Goal: Task Accomplishment & Management: Complete application form

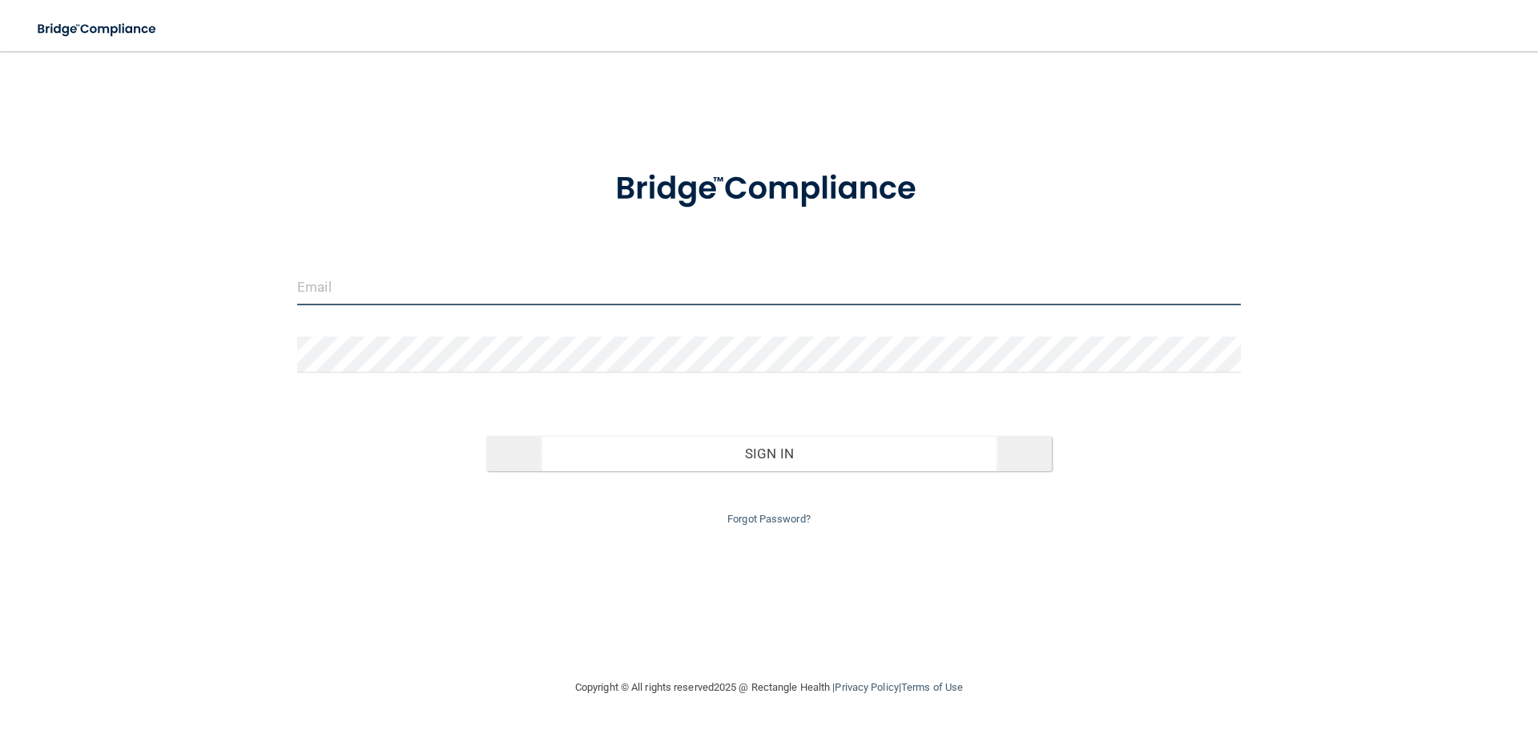
type input "[EMAIL_ADDRESS][DOMAIN_NAME]"
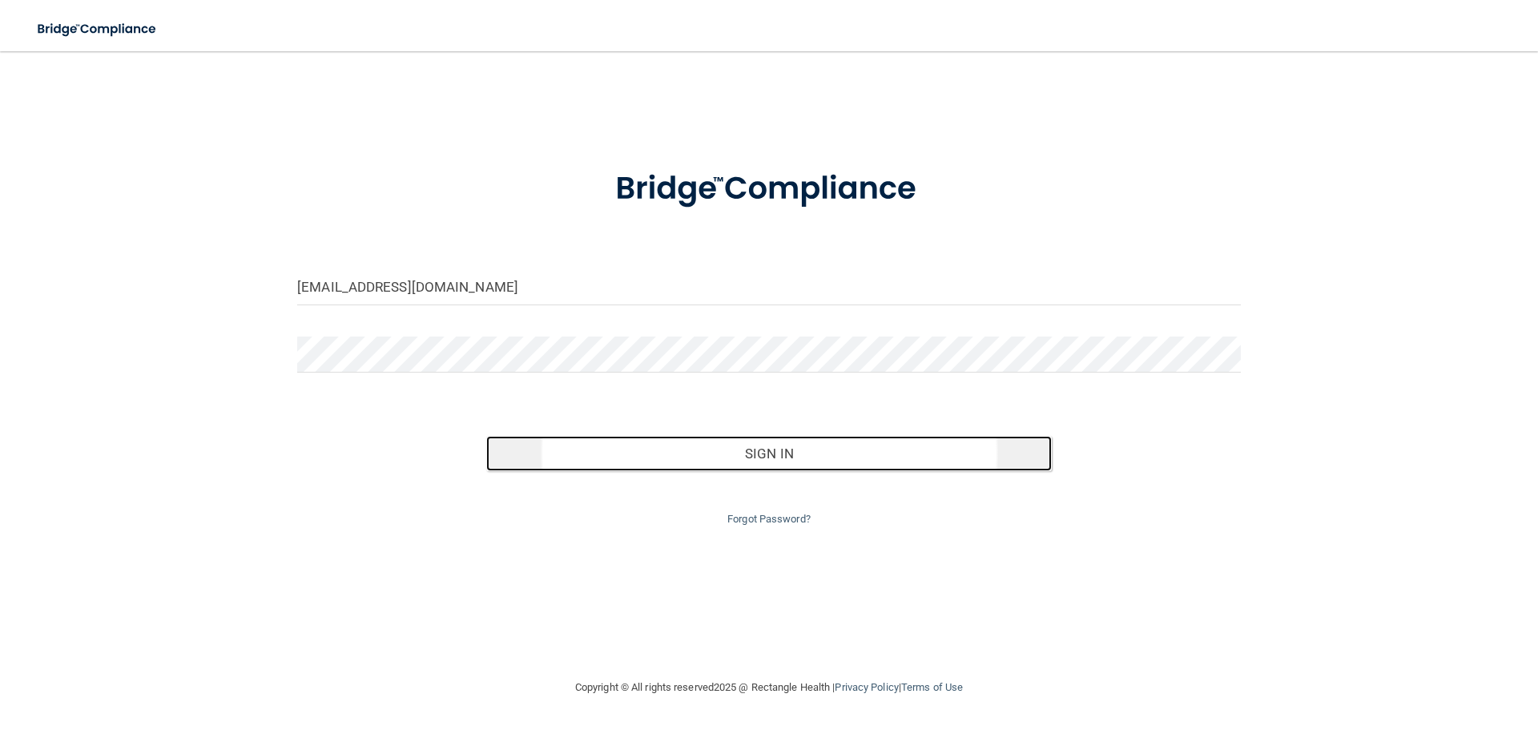
click at [749, 457] on button "Sign In" at bounding box center [769, 453] width 566 height 35
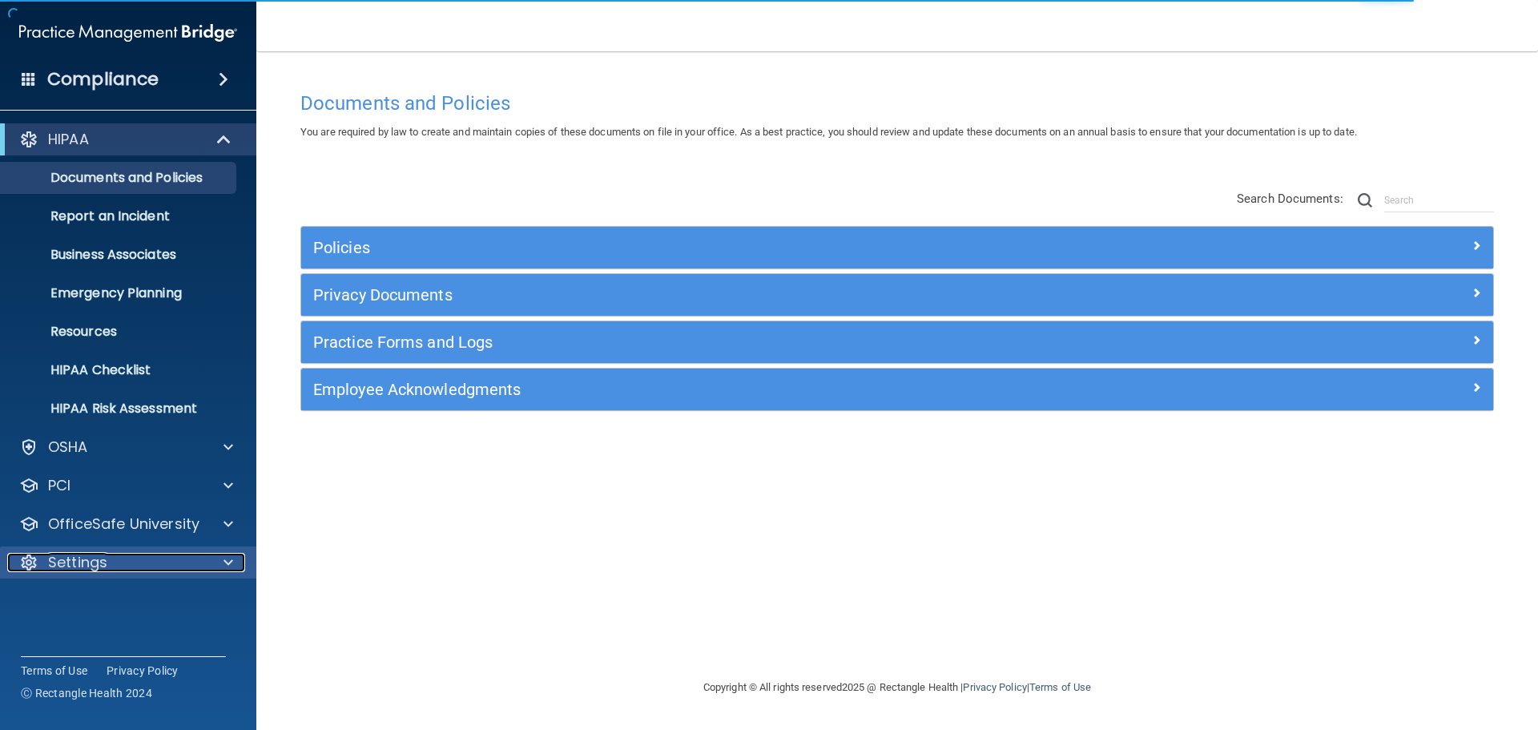
click at [179, 557] on div "Settings" at bounding box center [106, 562] width 199 height 19
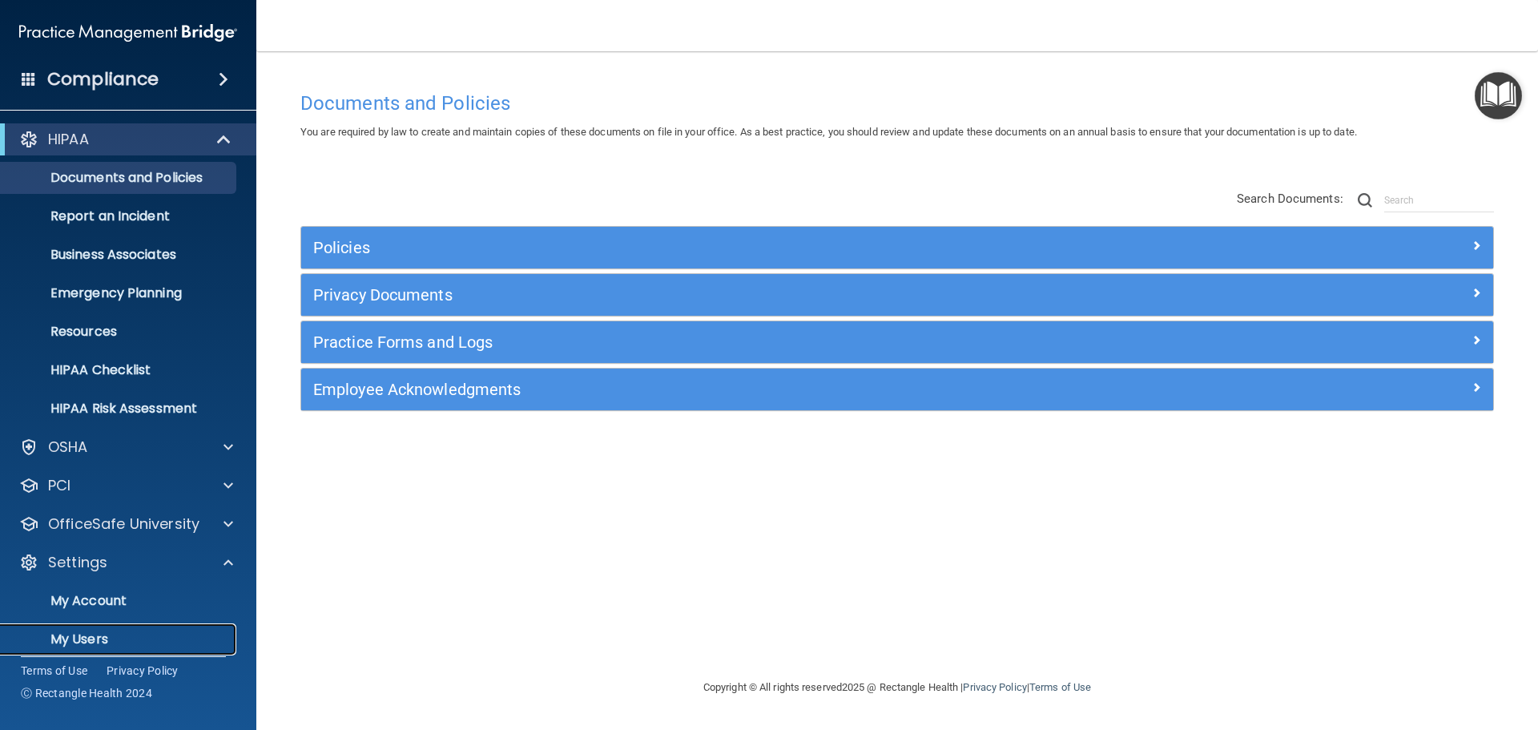
click at [85, 633] on p "My Users" at bounding box center [119, 639] width 219 height 16
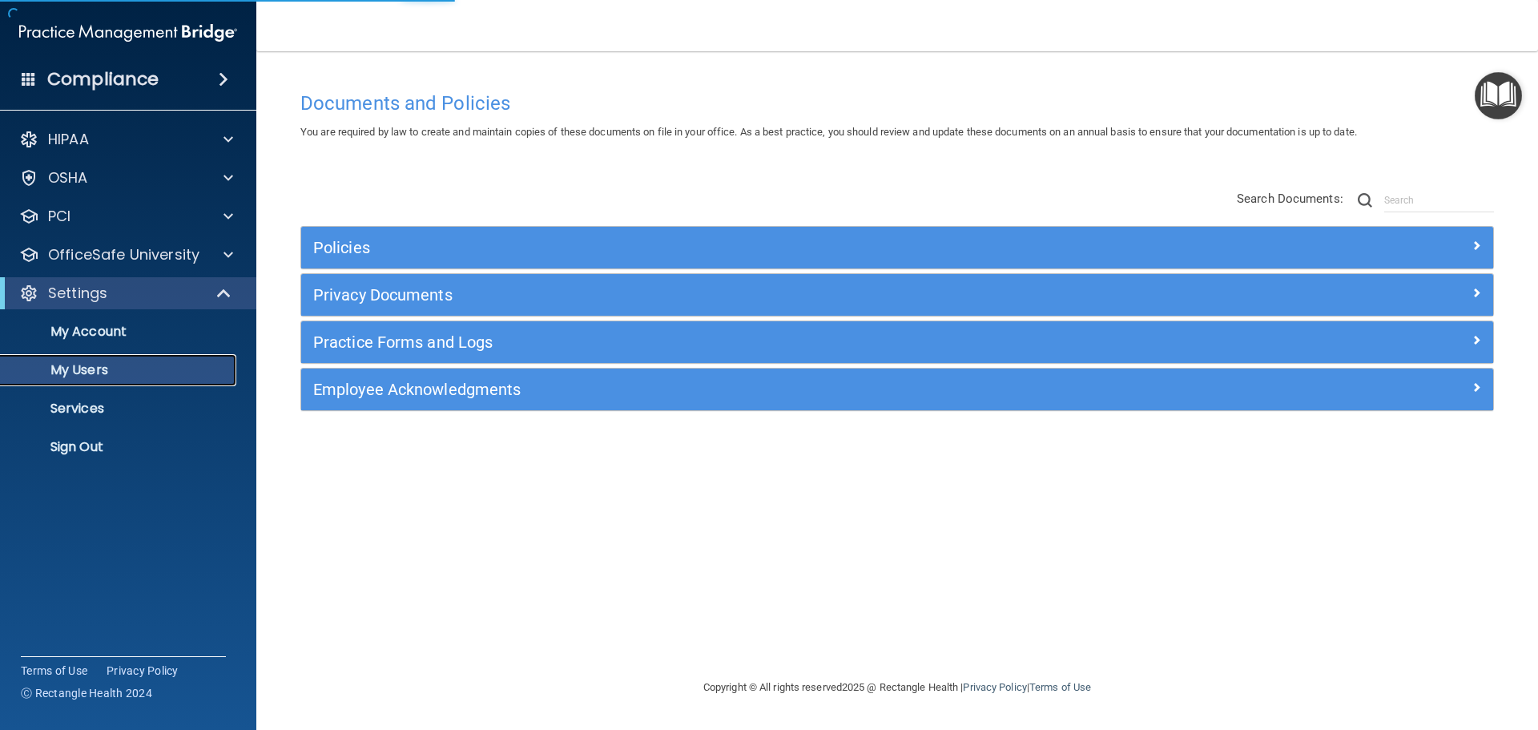
select select "20"
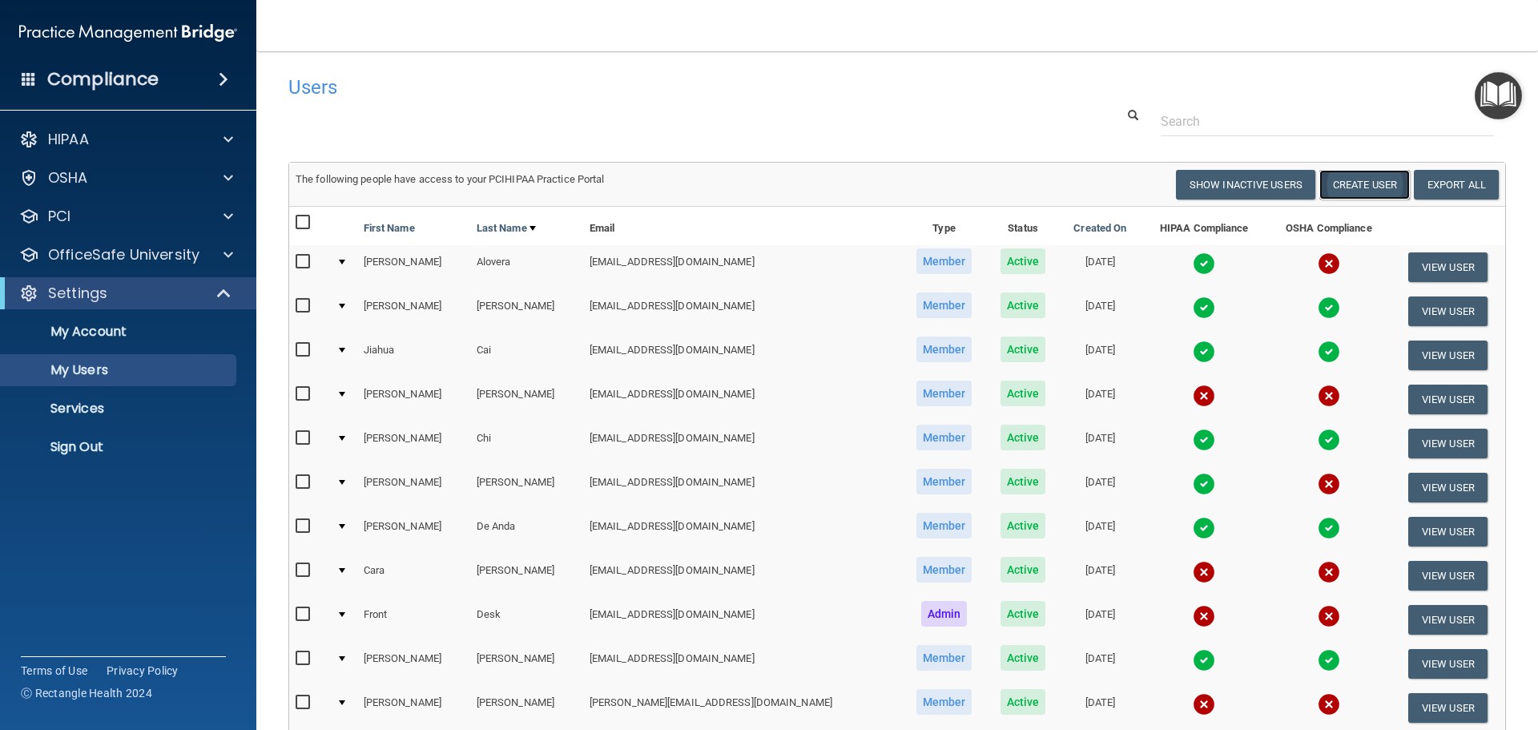
click at [1369, 185] on button "Create User" at bounding box center [1364, 185] width 90 height 30
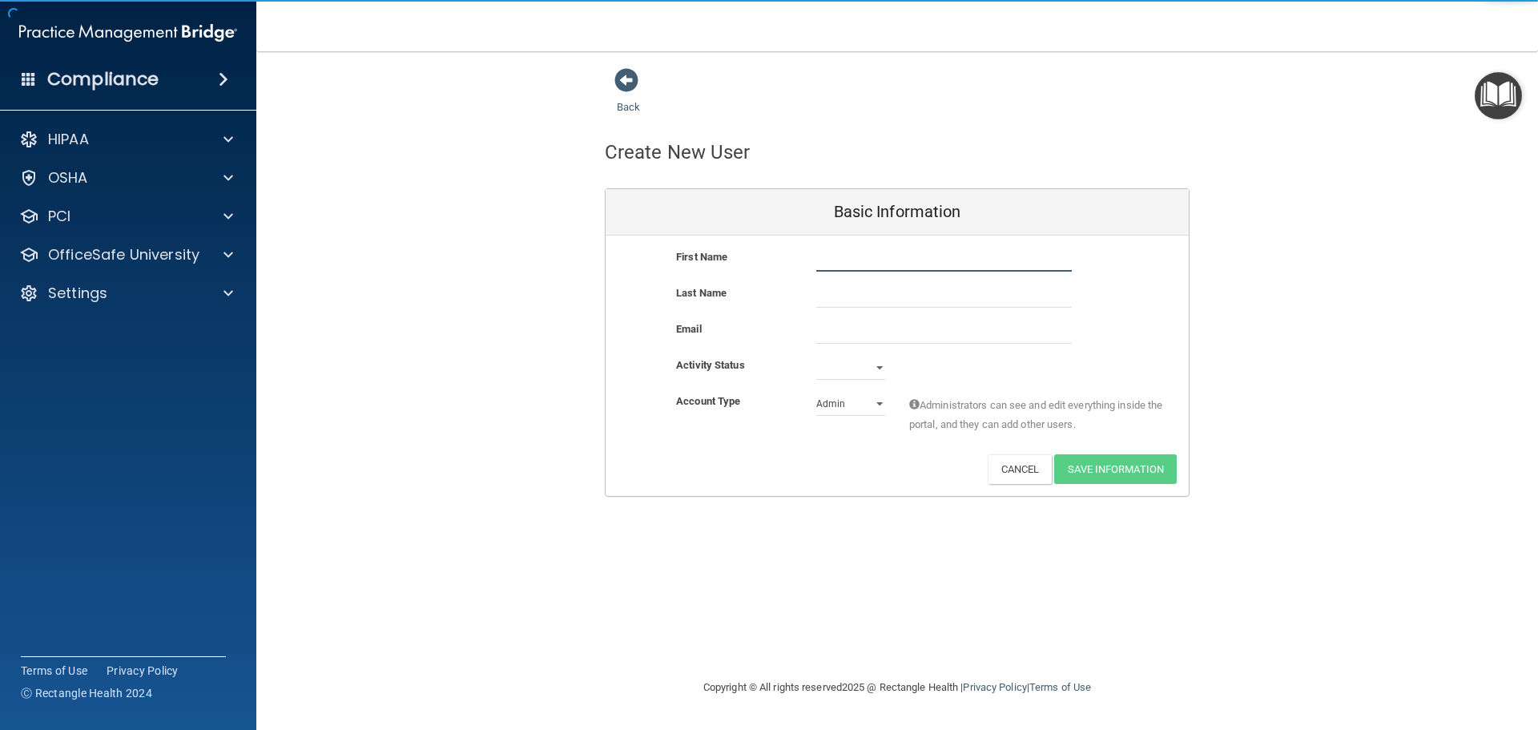
click at [982, 264] on input "text" at bounding box center [943, 259] width 255 height 24
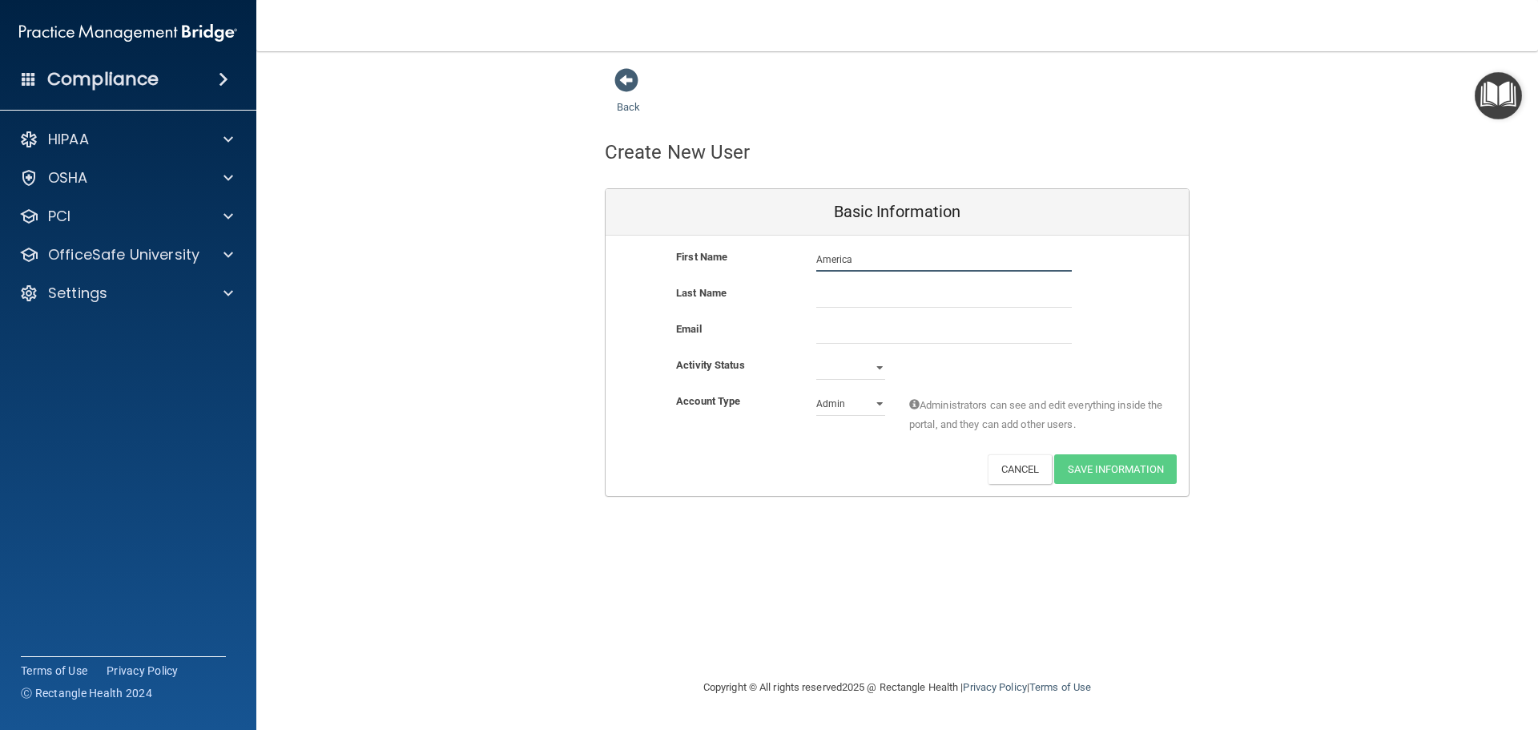
type input "America"
type input "[PERSON_NAME]"
paste input "[EMAIL_ADDRESS][DOMAIN_NAME]"
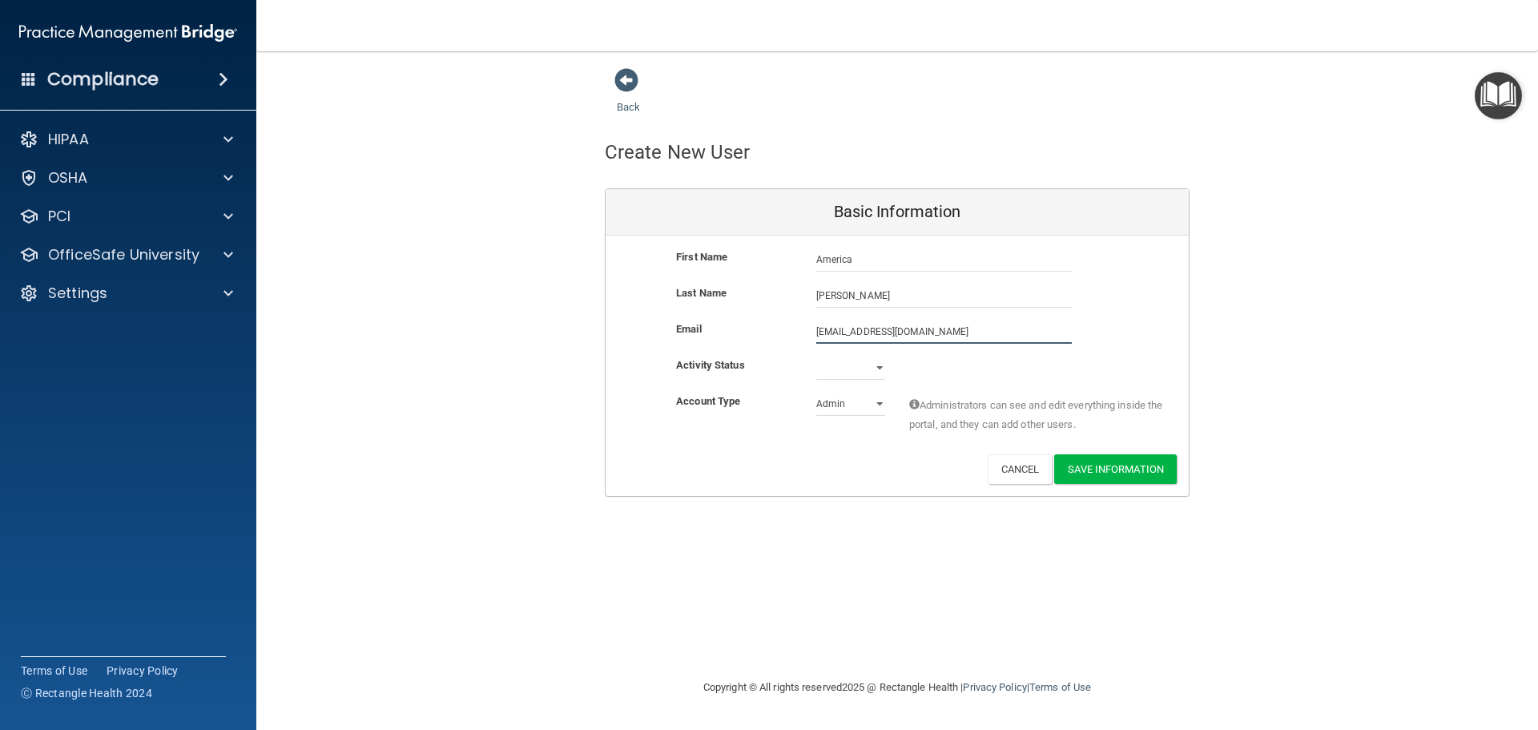
type input "[EMAIL_ADDRESS][DOMAIN_NAME]"
click at [836, 373] on select "Active Inactive" at bounding box center [850, 371] width 69 height 24
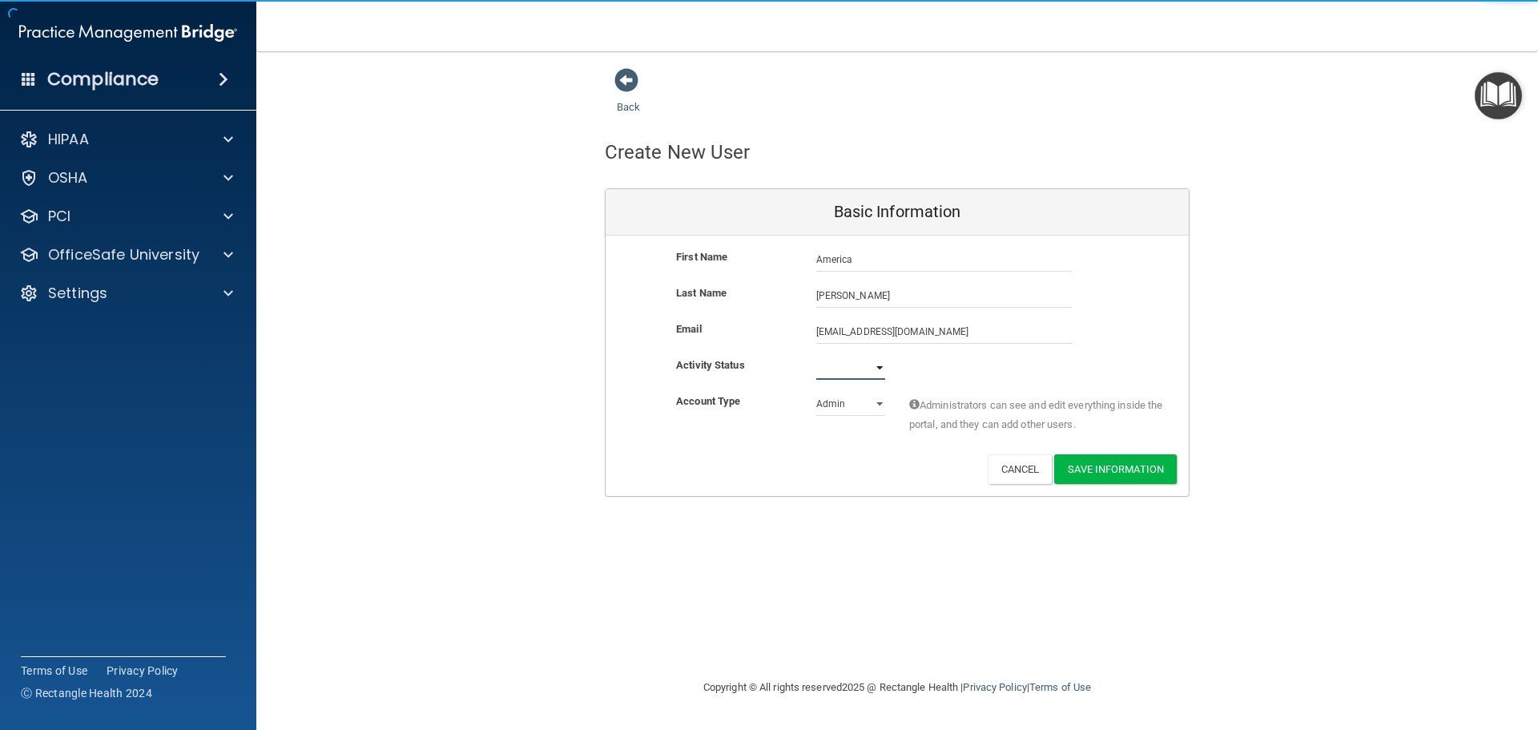
select select "active"
click at [816, 356] on select "Active Inactive" at bounding box center [850, 368] width 69 height 24
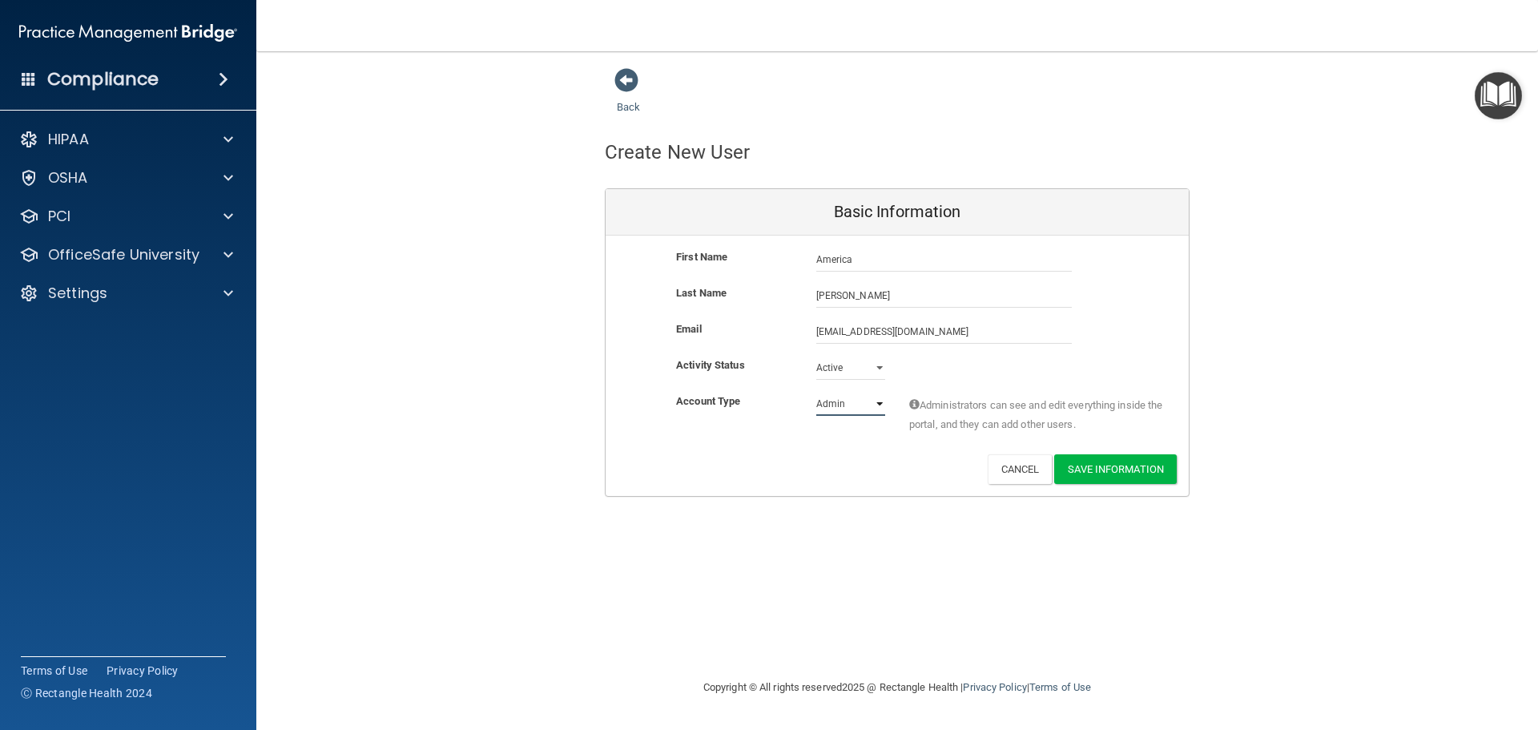
click at [859, 400] on select "Admin Member" at bounding box center [850, 404] width 69 height 24
select select "practice_member"
click at [816, 392] on select "Admin Member" at bounding box center [850, 404] width 69 height 24
click at [1129, 469] on button "Save Information" at bounding box center [1115, 469] width 123 height 30
